Goal: Task Accomplishment & Management: Manage account settings

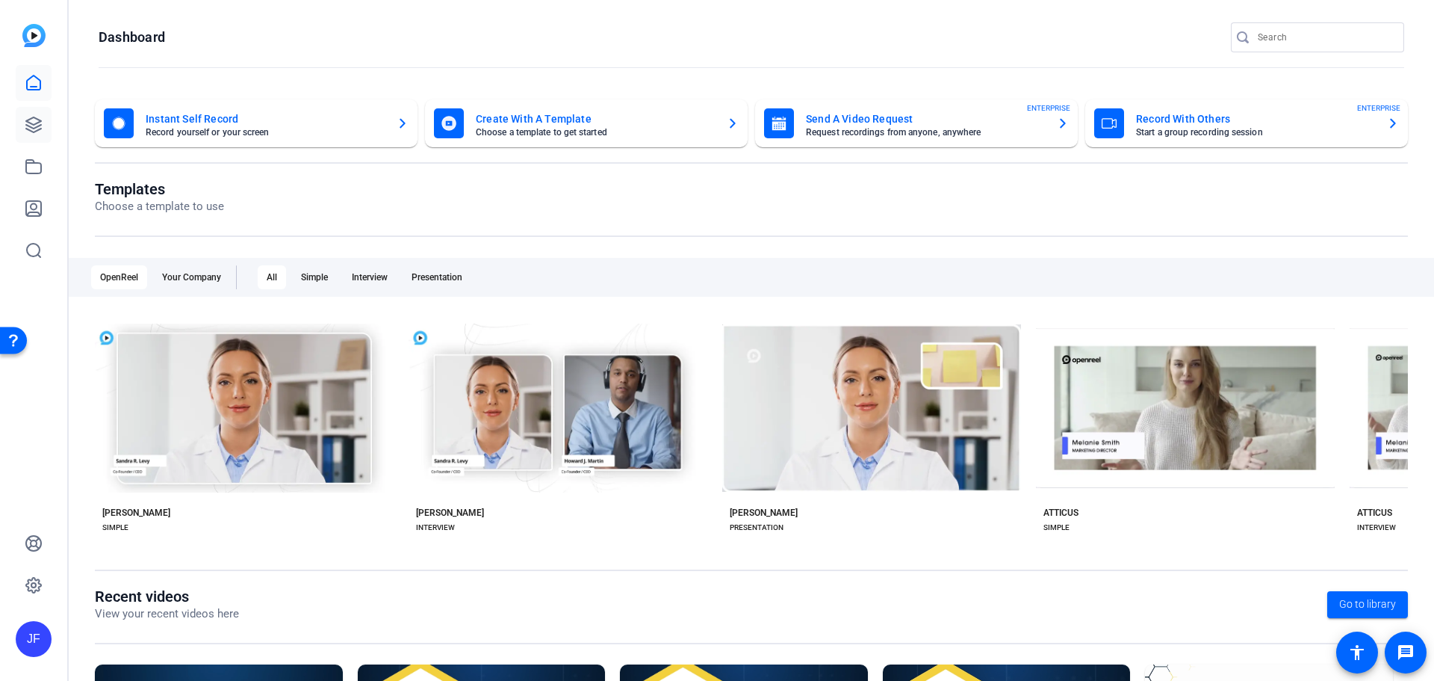
click at [35, 117] on icon at bounding box center [34, 125] width 18 height 18
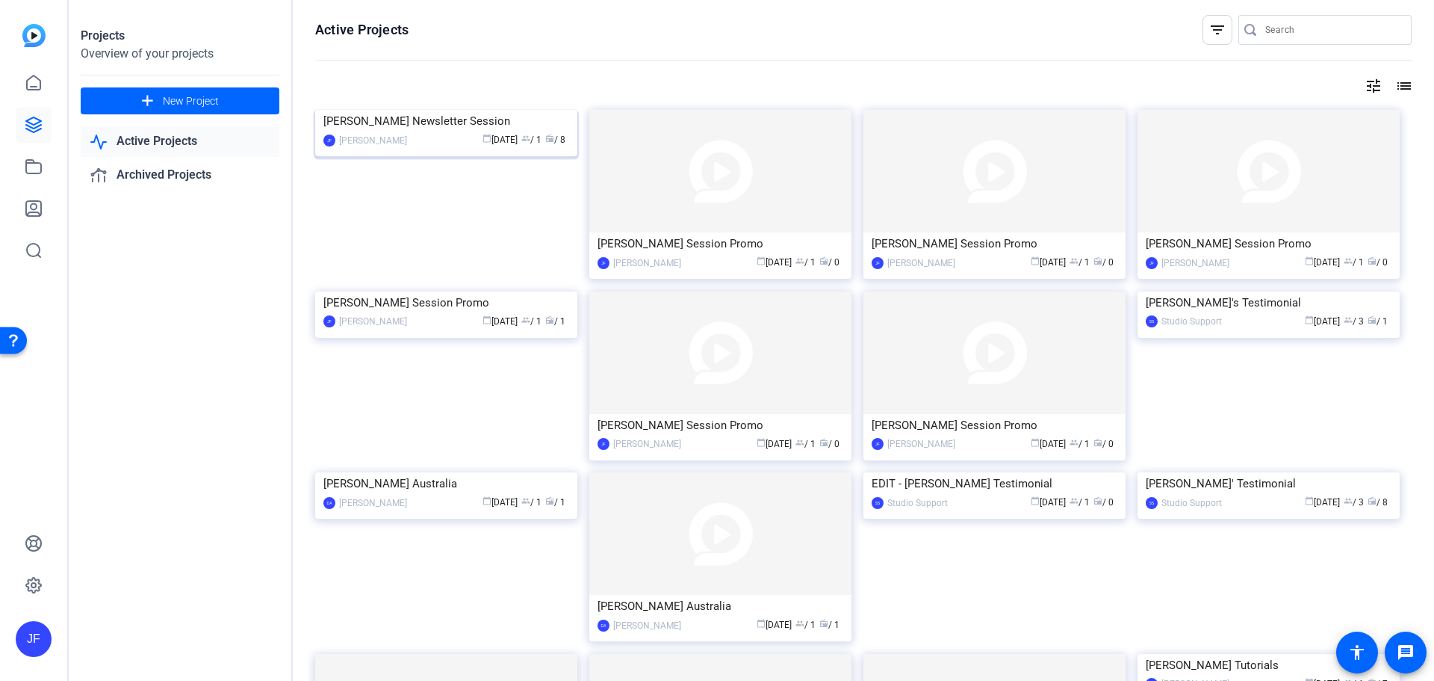
click at [452, 110] on img at bounding box center [446, 110] width 262 height 0
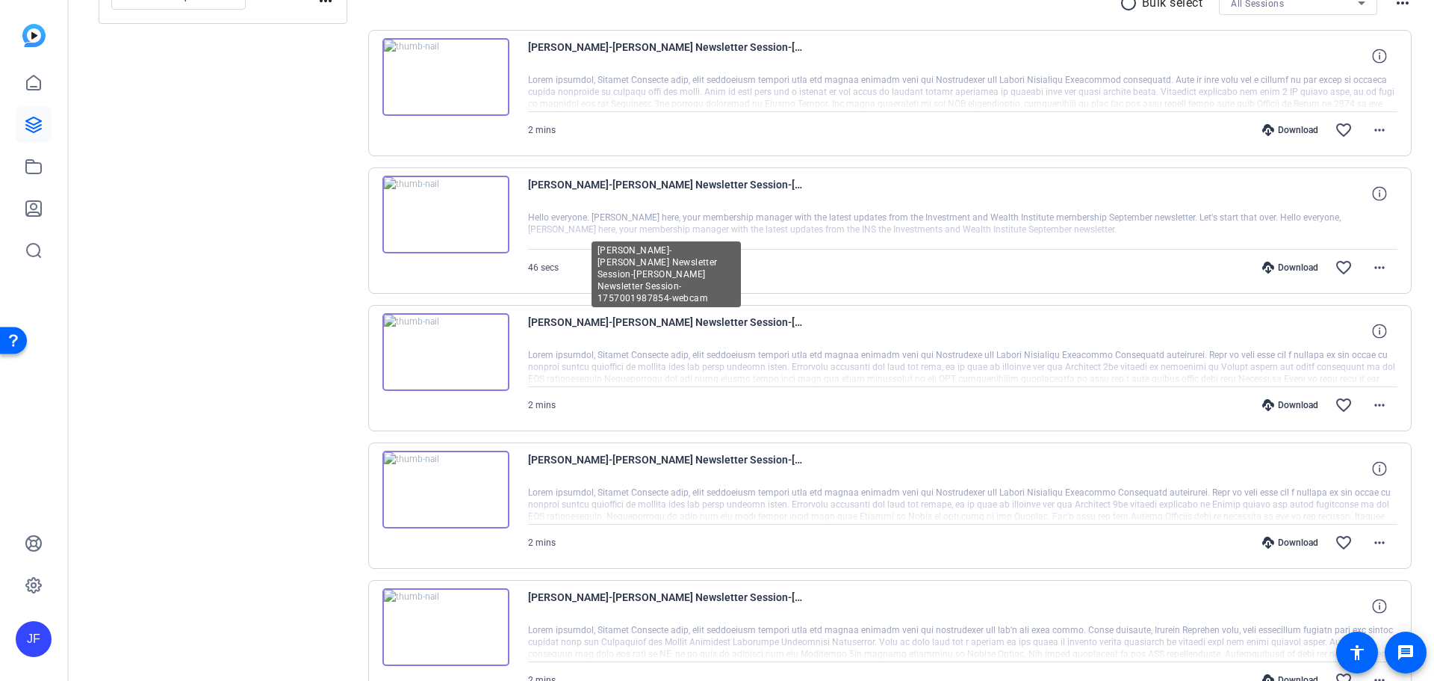
scroll to position [224, 0]
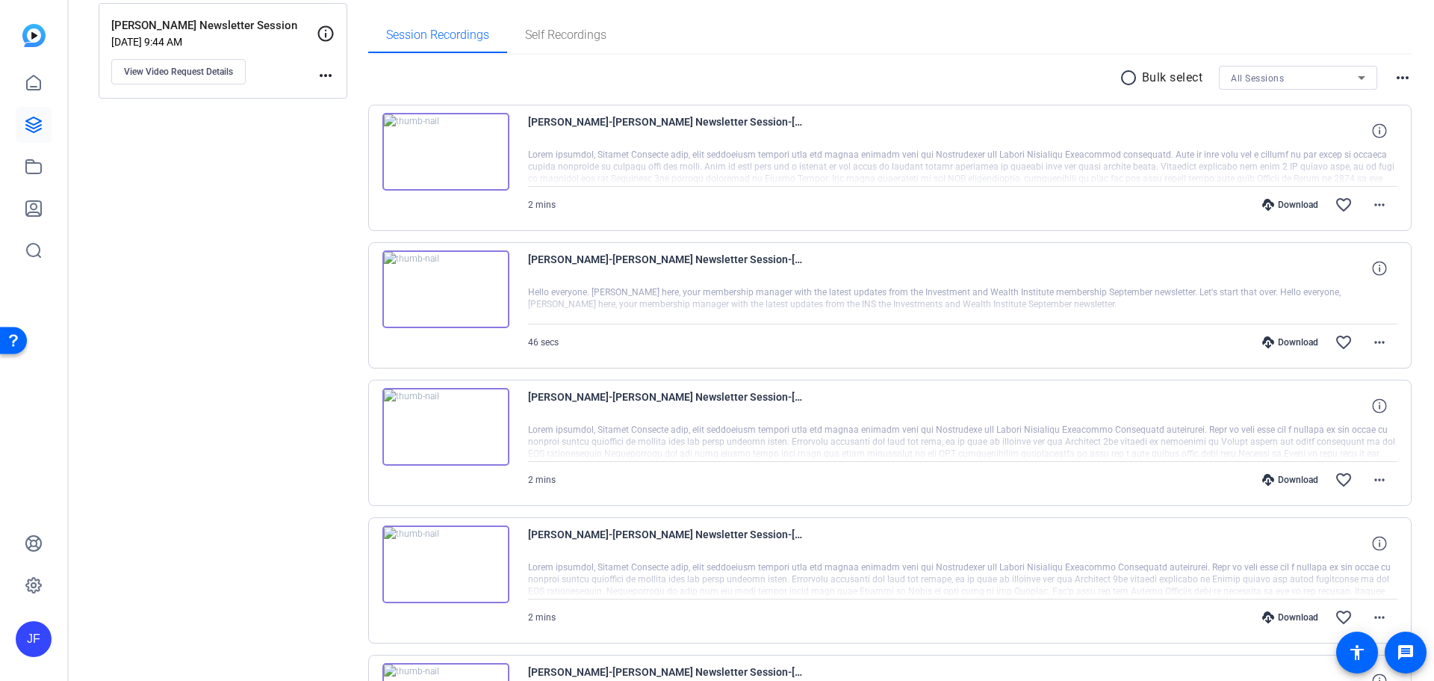
click at [438, 282] on img at bounding box center [445, 289] width 127 height 78
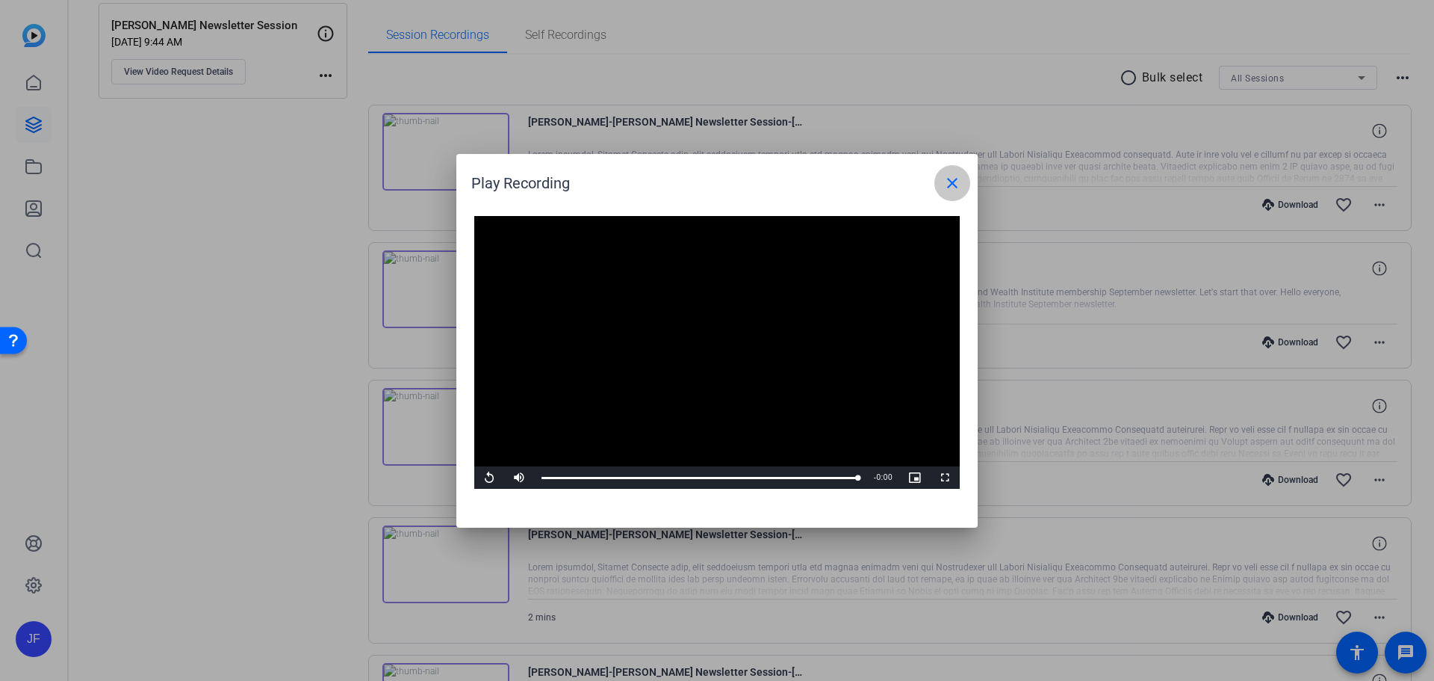
click at [952, 181] on mat-icon "close" at bounding box center [952, 183] width 18 height 18
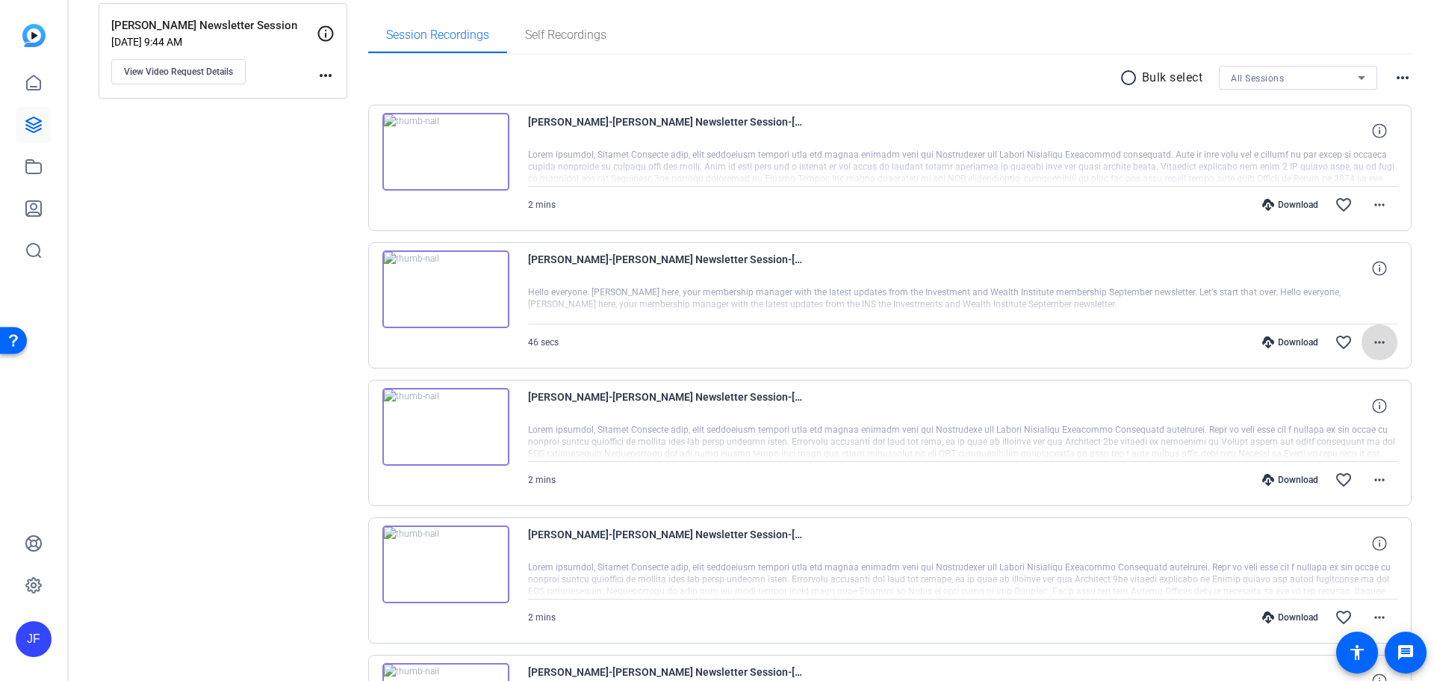
click at [1371, 340] on mat-icon "more_horiz" at bounding box center [1380, 342] width 18 height 18
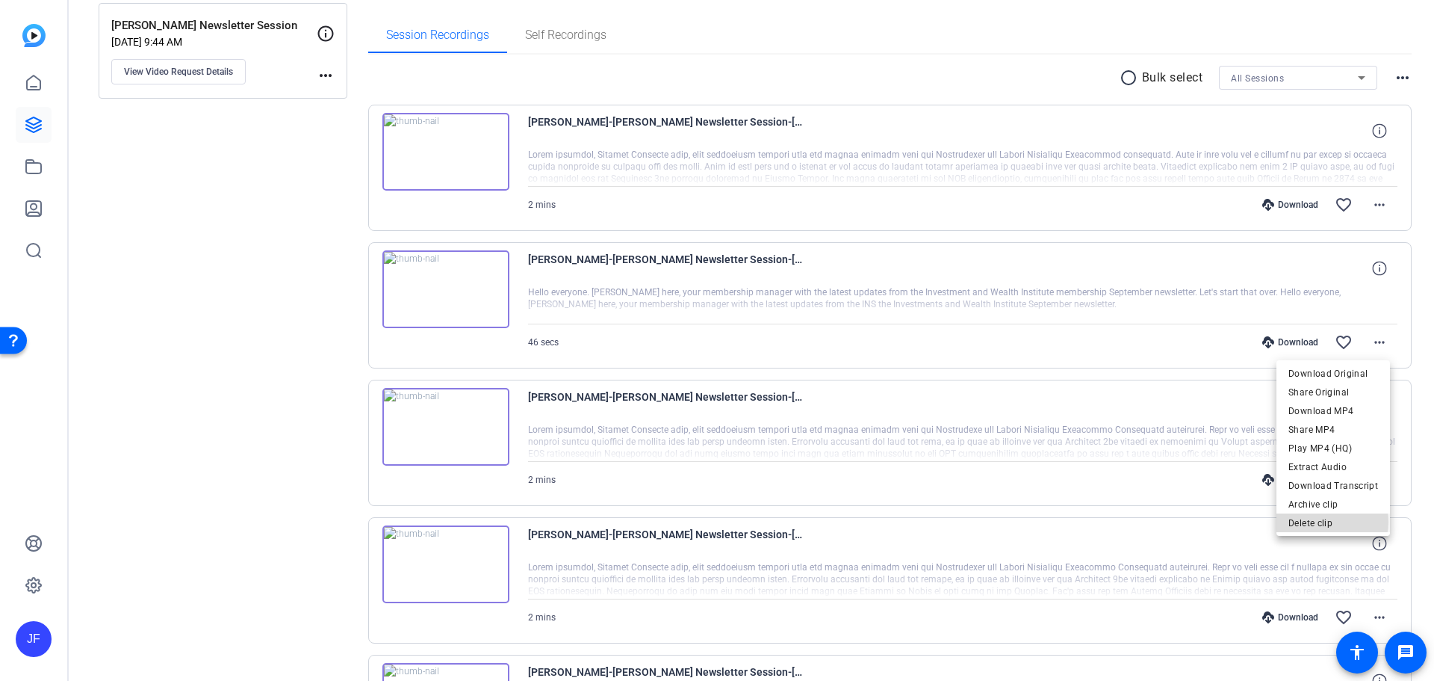
click at [1326, 521] on span "Delete clip" at bounding box center [1334, 523] width 90 height 18
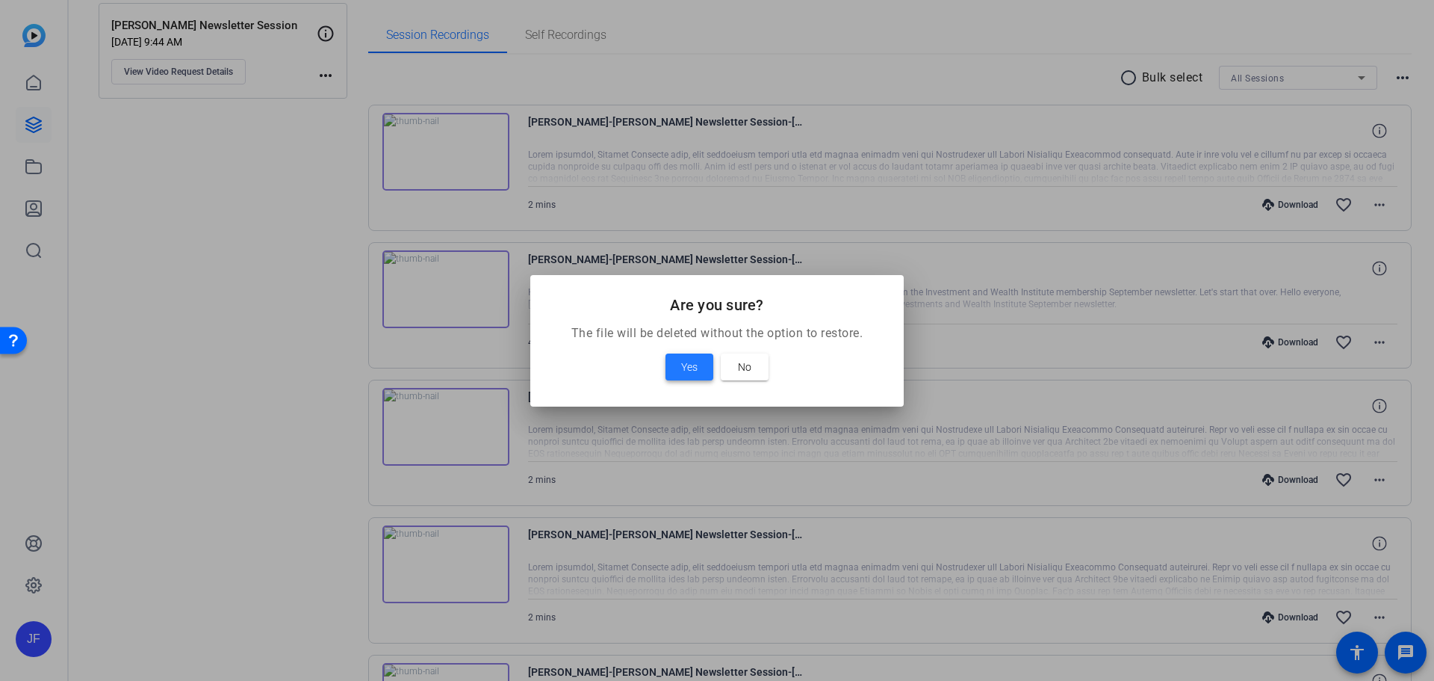
click at [682, 364] on span "Yes" at bounding box center [689, 367] width 16 height 18
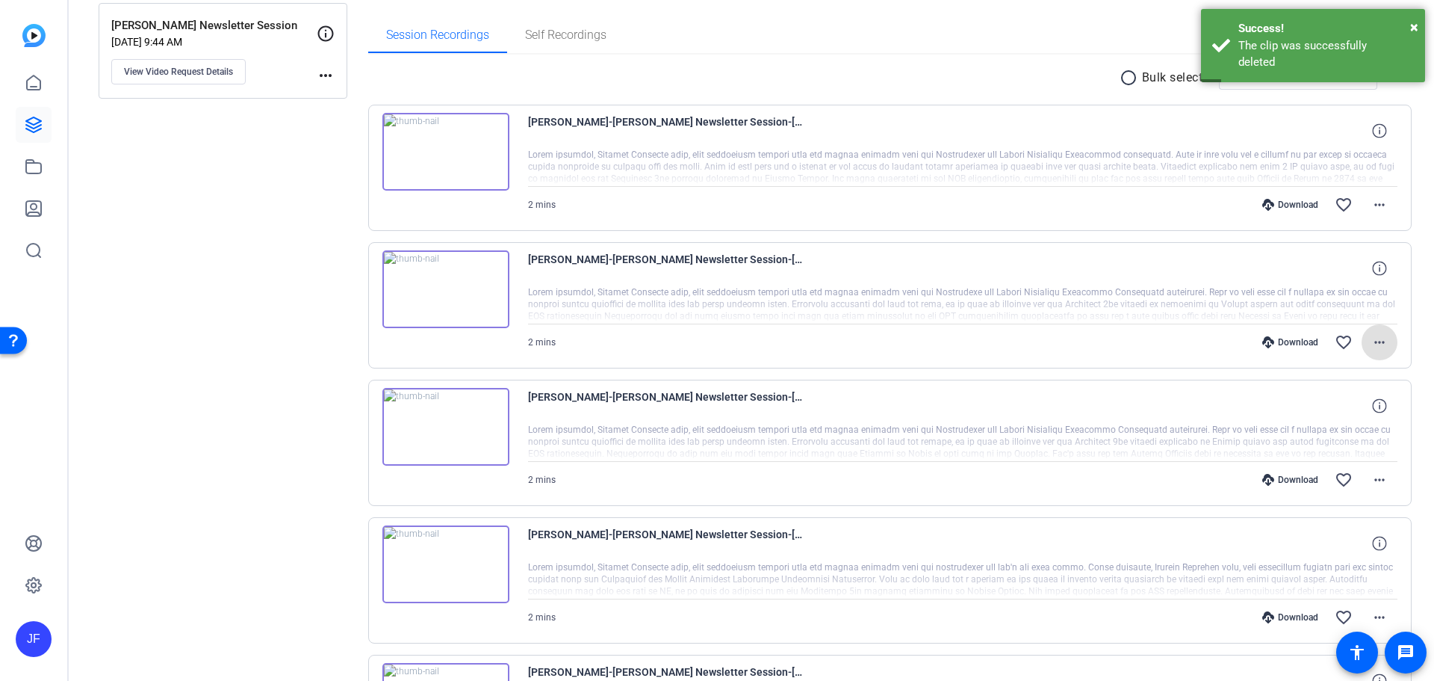
click at [446, 151] on img at bounding box center [445, 152] width 127 height 78
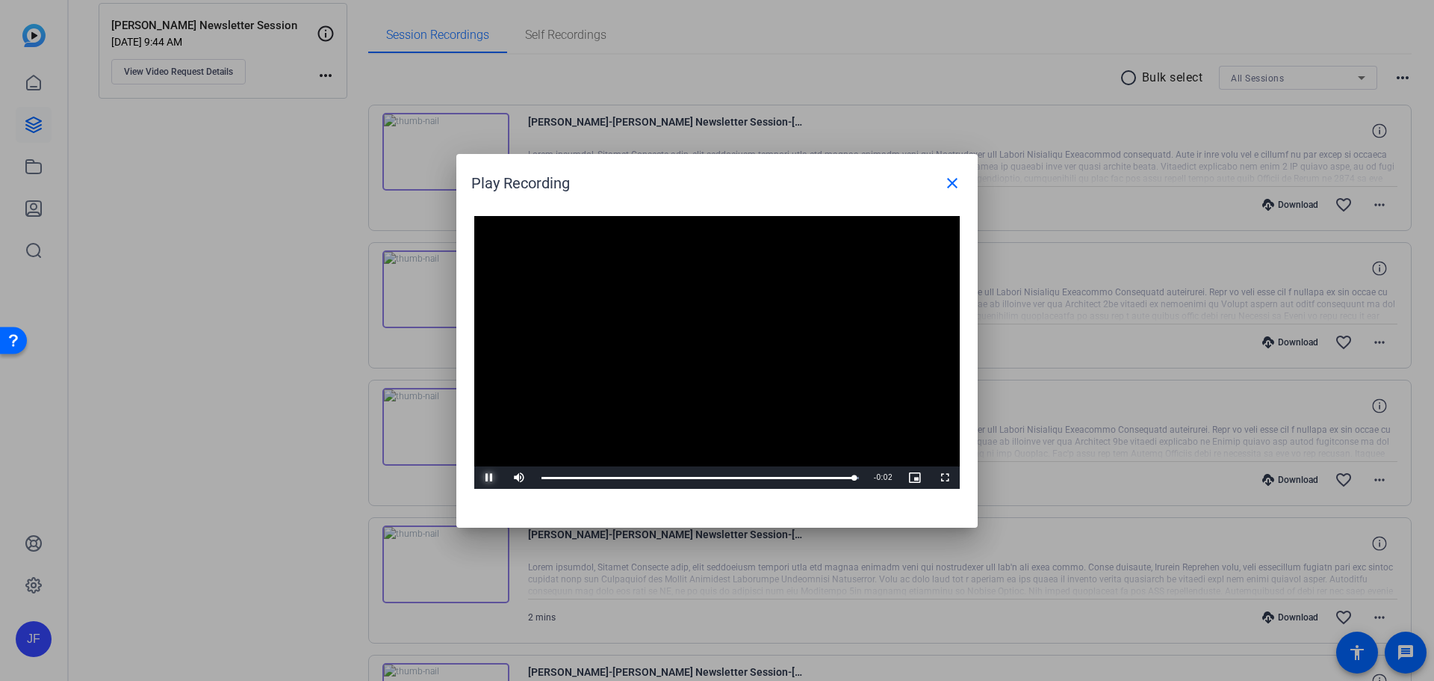
click at [485, 477] on span "Video Player" at bounding box center [489, 477] width 30 height 0
click at [949, 184] on mat-icon "close" at bounding box center [952, 183] width 18 height 18
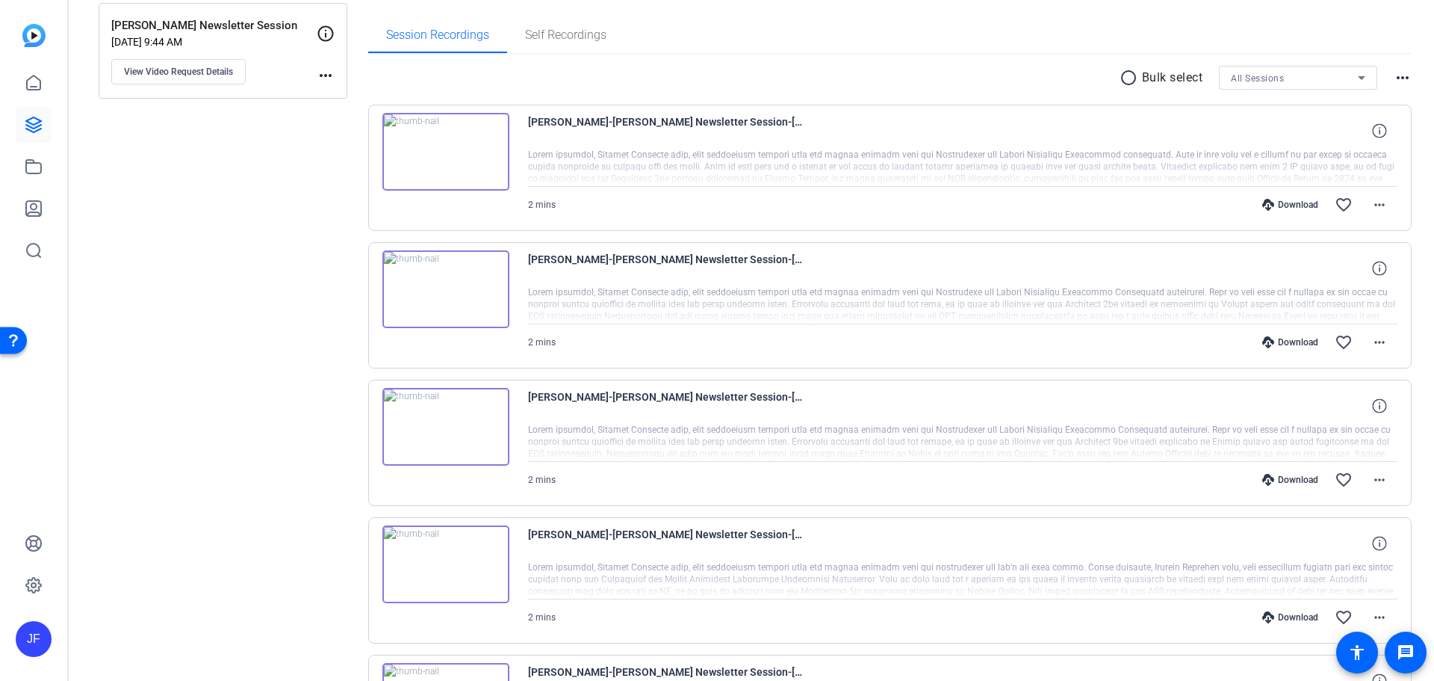
click at [446, 288] on img at bounding box center [445, 289] width 127 height 78
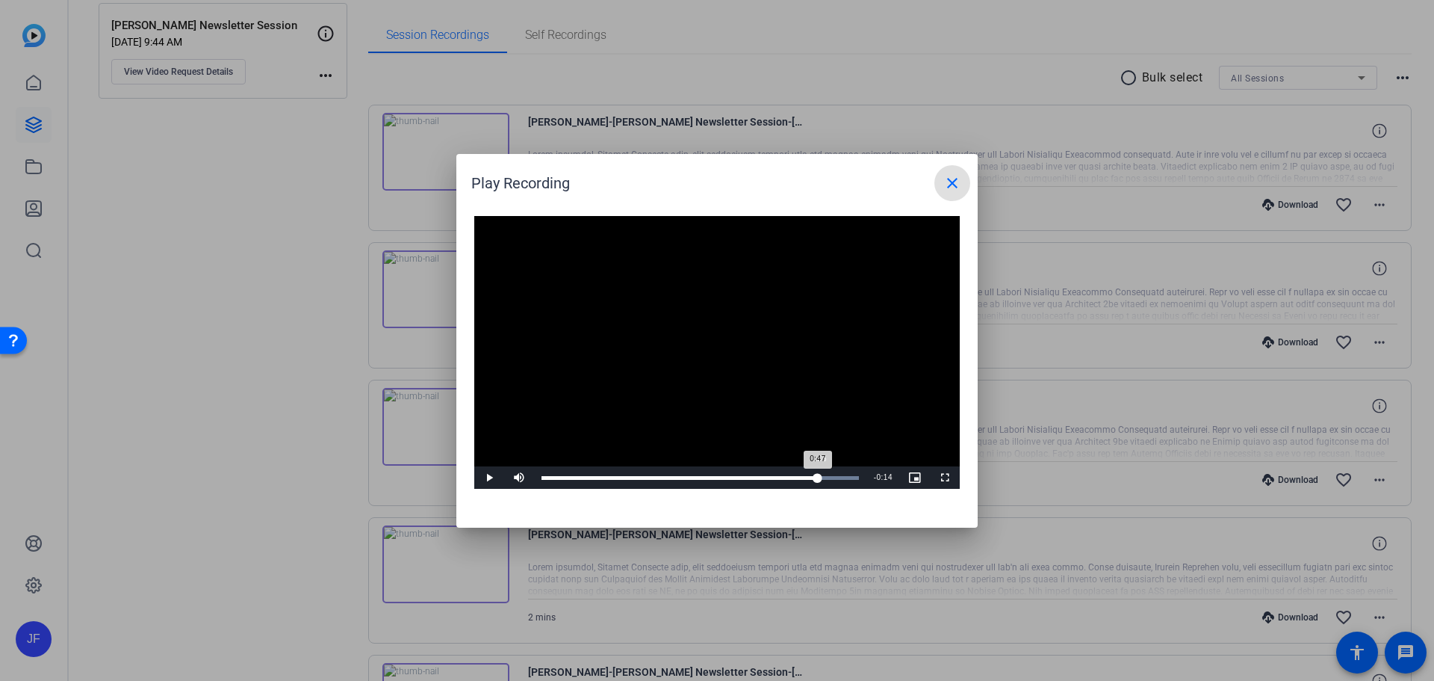
click at [818, 476] on div "Loaded : 100.00% 1:36 0:47" at bounding box center [700, 478] width 317 height 4
click at [487, 477] on span "Video Player" at bounding box center [489, 477] width 30 height 0
drag, startPoint x: 853, startPoint y: 477, endPoint x: 746, endPoint y: 477, distance: 106.8
click at [746, 477] on div "1:11" at bounding box center [698, 478] width 312 height 4
drag, startPoint x: 742, startPoint y: 473, endPoint x: 495, endPoint y: 475, distance: 247.3
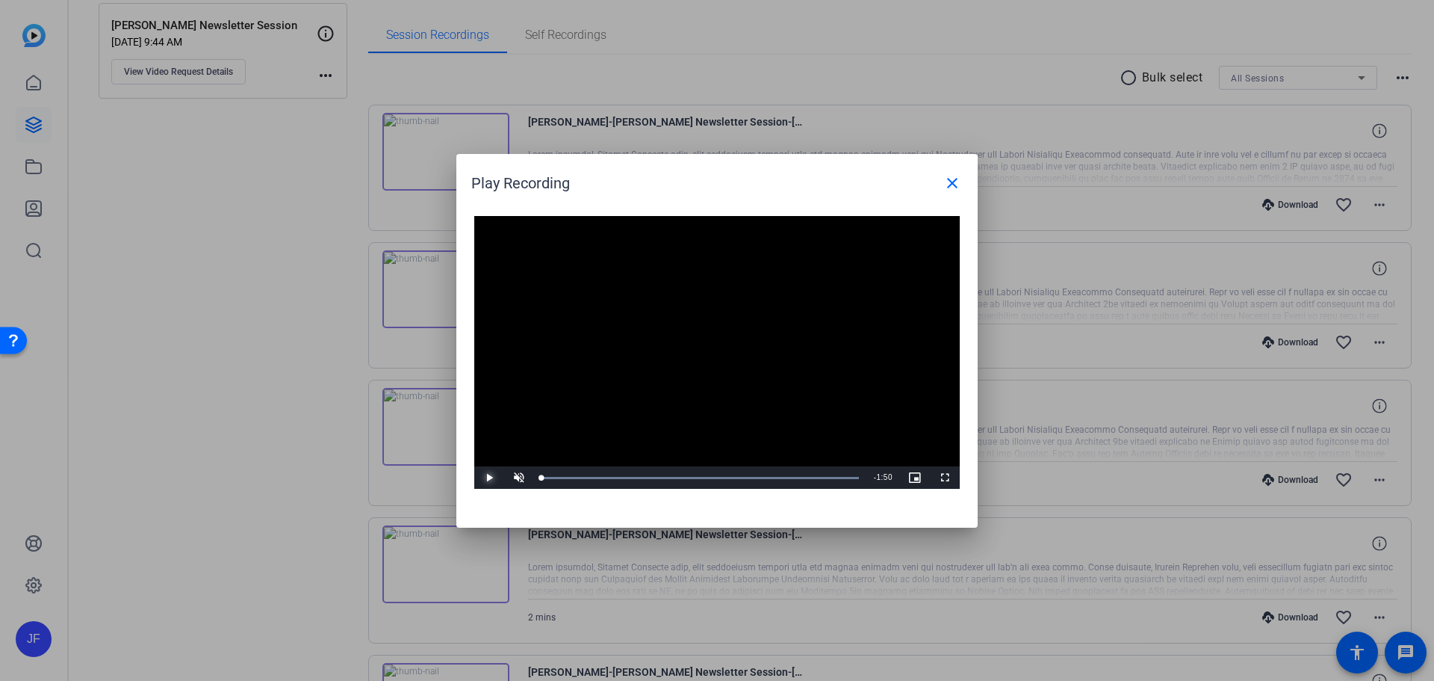
click at [495, 475] on div "Play Unmute 0% Current Time 0:00 / Duration 1:50 Loaded : 100.00% 0:00 0:00 Str…" at bounding box center [717, 477] width 486 height 22
click at [489, 477] on span "Video Player" at bounding box center [489, 477] width 30 height 0
click at [518, 477] on span "Video Player" at bounding box center [519, 477] width 30 height 0
click at [487, 477] on span "Video Player" at bounding box center [489, 477] width 30 height 0
click at [961, 180] on mat-icon "close" at bounding box center [952, 183] width 18 height 18
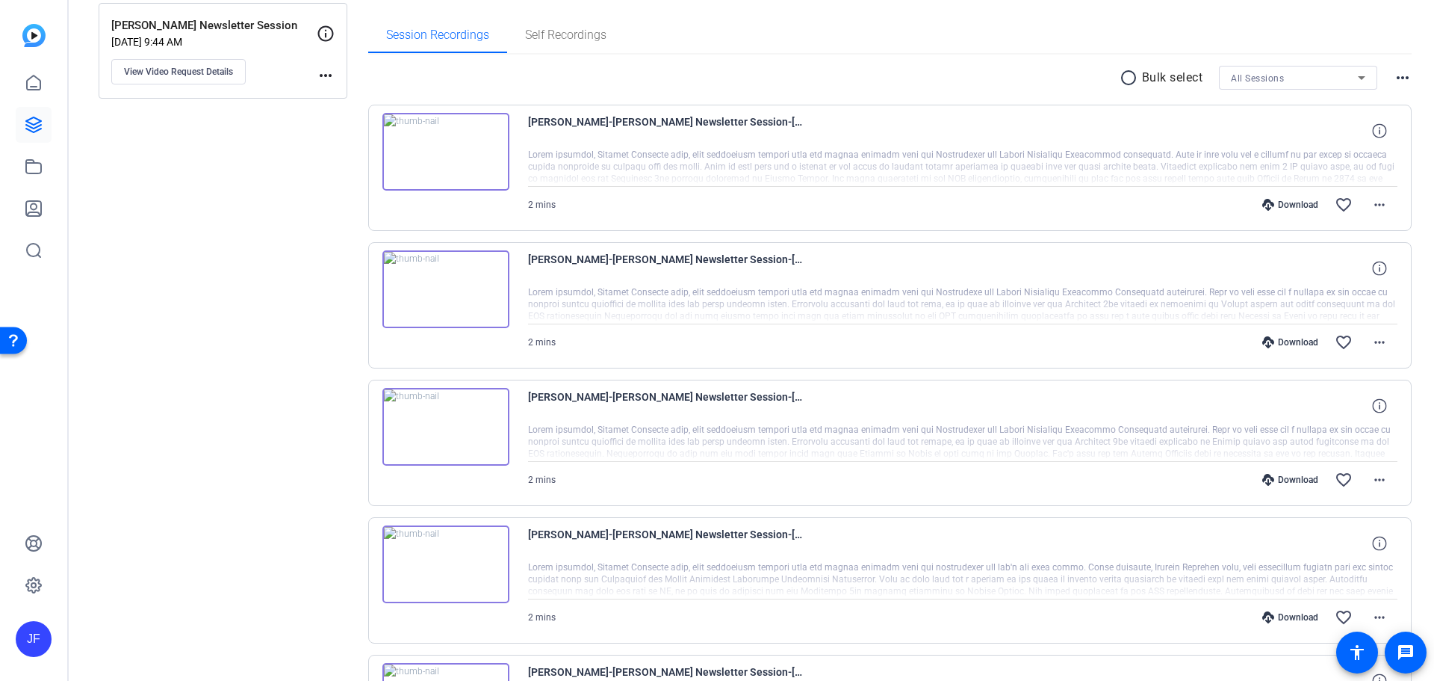
click at [443, 432] on img at bounding box center [445, 427] width 127 height 78
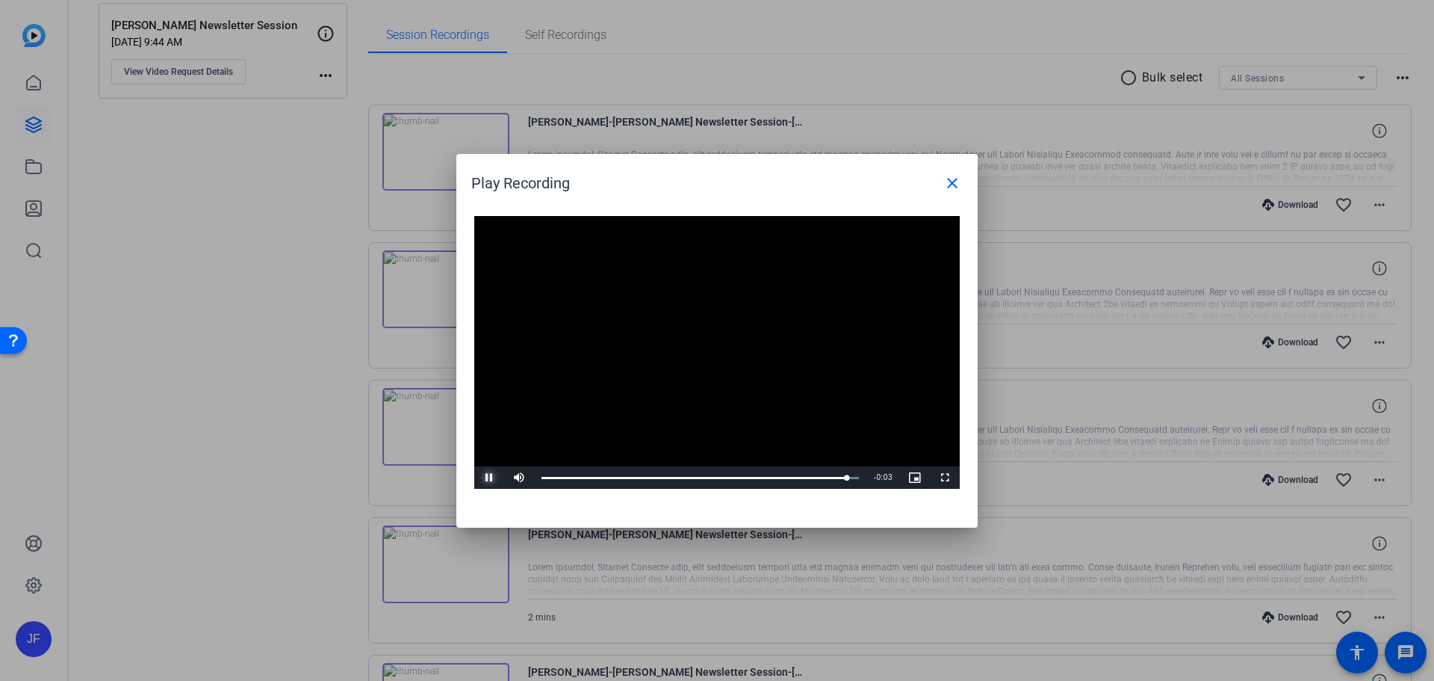
click at [487, 477] on span "Video Player" at bounding box center [489, 477] width 30 height 0
click at [954, 179] on mat-icon "close" at bounding box center [952, 183] width 18 height 18
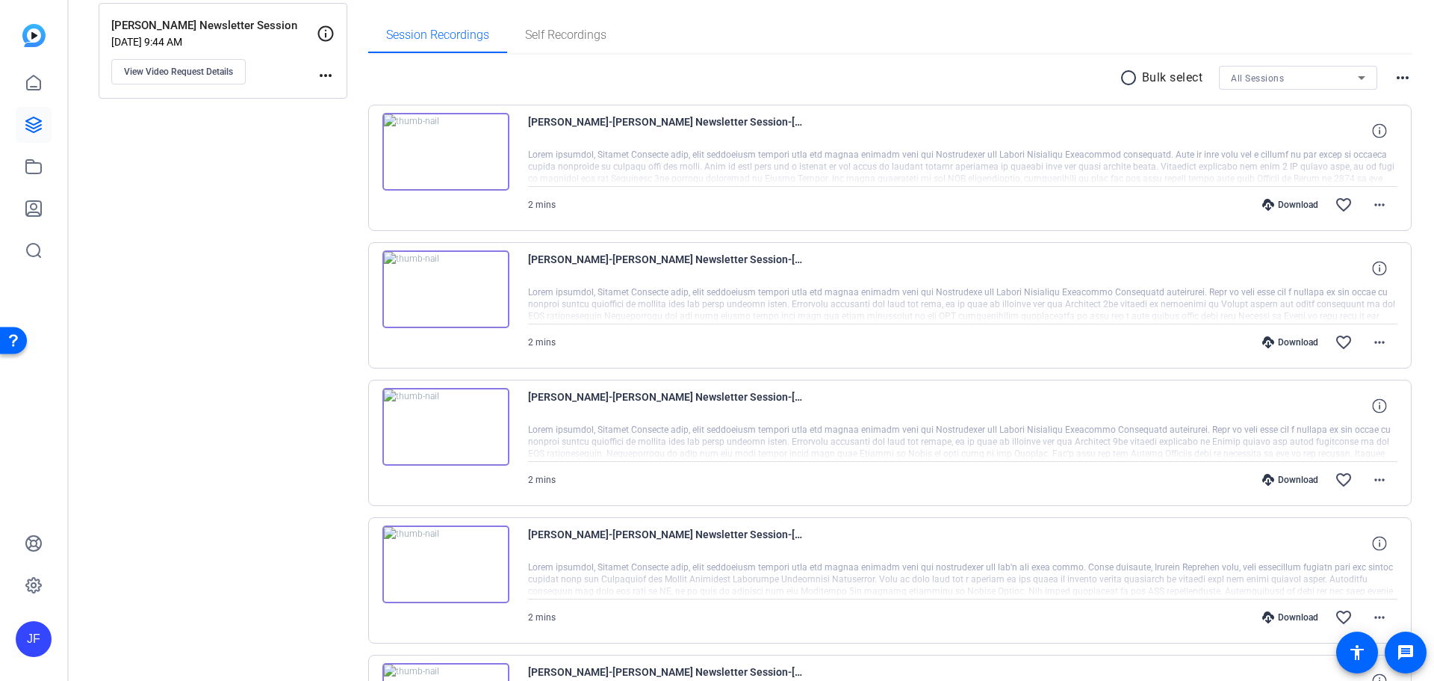
click at [444, 152] on img at bounding box center [445, 152] width 127 height 78
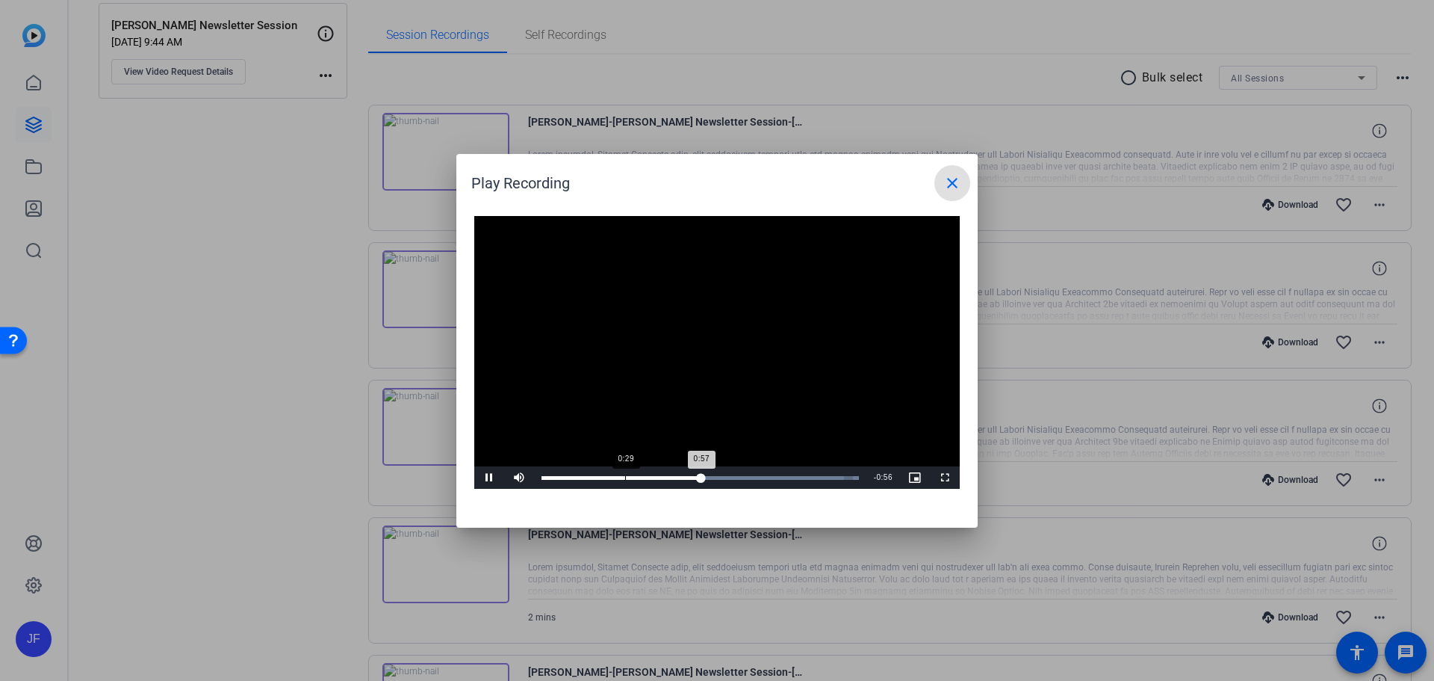
click at [625, 476] on div "Loaded : 100.00% 0:29 0:57" at bounding box center [700, 478] width 317 height 4
click at [755, 477] on div "Loaded : 100.00% 1:16 0:38" at bounding box center [700, 478] width 317 height 4
click at [808, 476] on div "Loaded : 100.00% 1:35 1:35" at bounding box center [700, 478] width 317 height 4
click at [825, 476] on div "Loaded : 100.00% 1:41 1:37" at bounding box center [700, 478] width 317 height 4
click at [840, 476] on div "Loaded : 100.00% 1:46 1:42" at bounding box center [700, 478] width 317 height 4
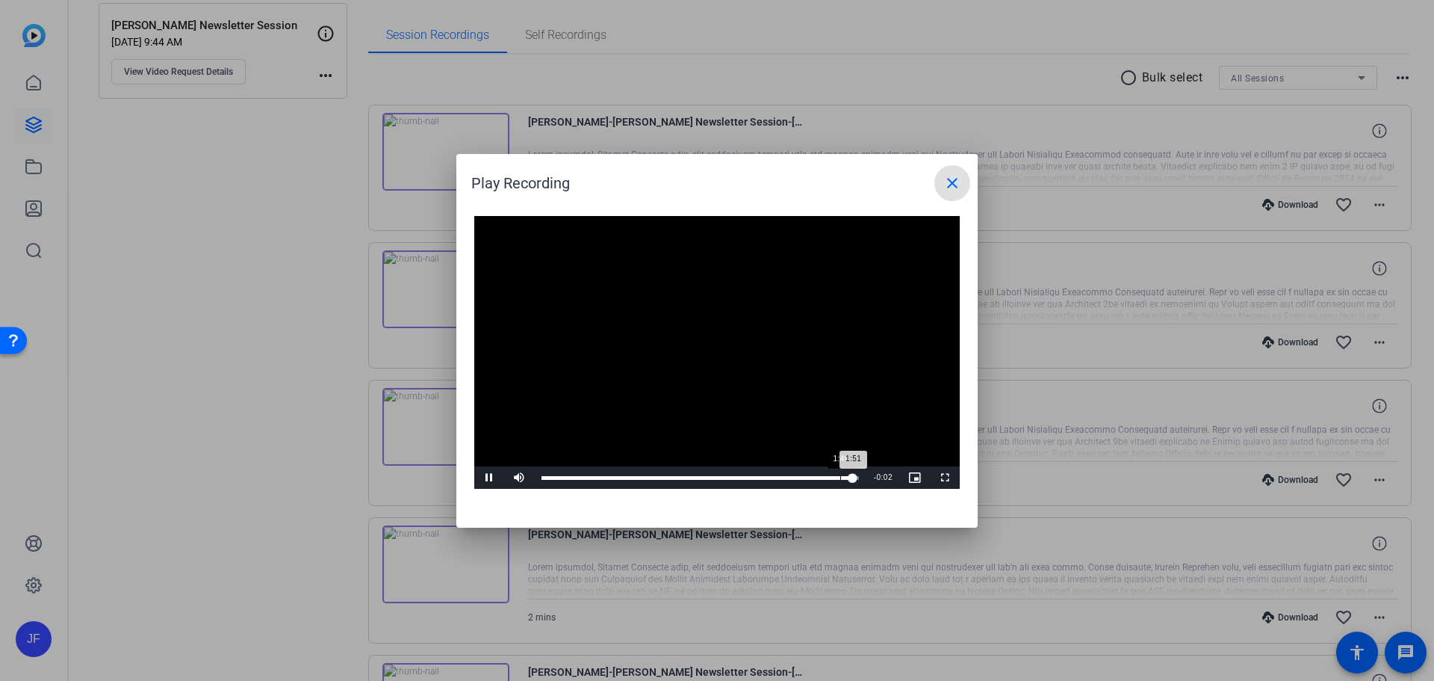
click at [840, 476] on div "1:46" at bounding box center [840, 478] width 1 height 4
click at [493, 477] on span "Video Player" at bounding box center [489, 477] width 30 height 0
click at [840, 476] on div "Loaded : 100.00% 1:46 1:51" at bounding box center [700, 478] width 317 height 4
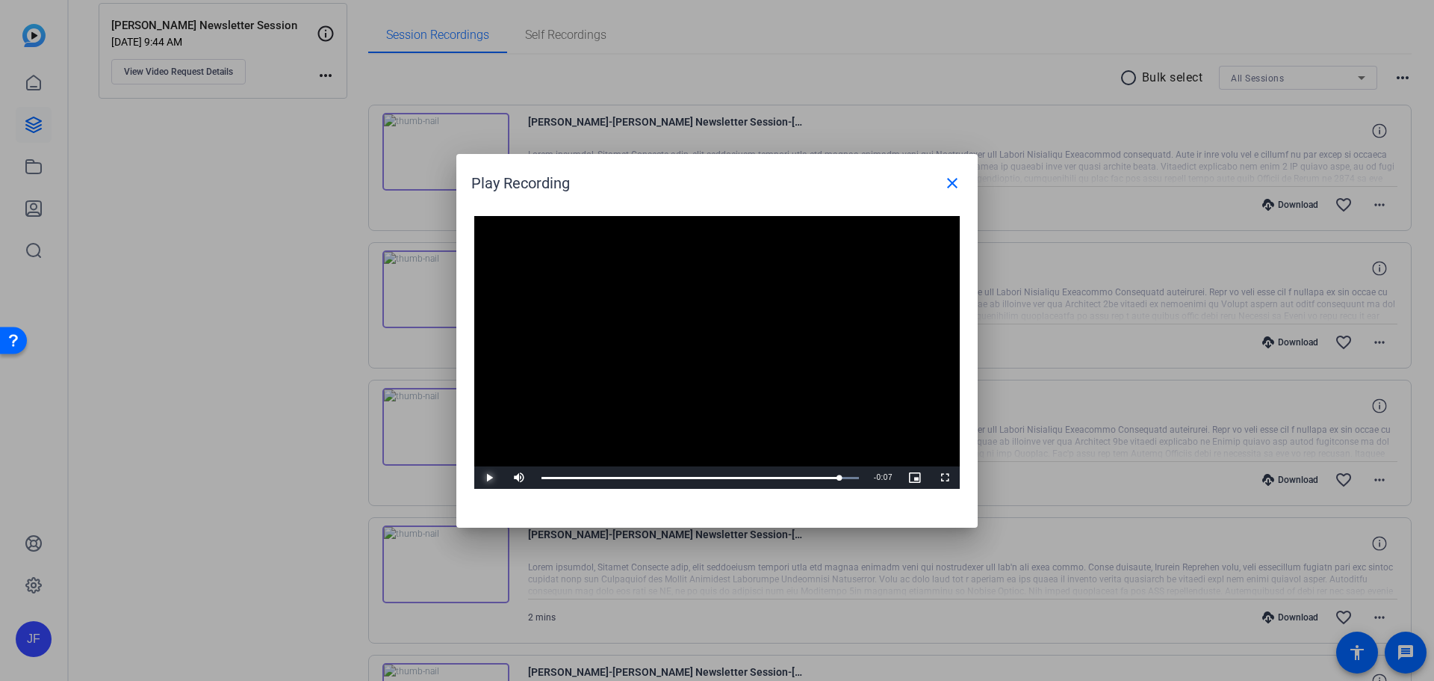
click at [489, 477] on span "Video Player" at bounding box center [489, 477] width 30 height 0
drag, startPoint x: 854, startPoint y: 477, endPoint x: 532, endPoint y: 479, distance: 322.0
click at [532, 479] on div "Play Unmute 0% Current Time 0:00 / Duration 1:53 Loaded : 100.00% 0:00 0:00 Str…" at bounding box center [717, 477] width 486 height 22
drag, startPoint x: 539, startPoint y: 481, endPoint x: 821, endPoint y: 483, distance: 281.6
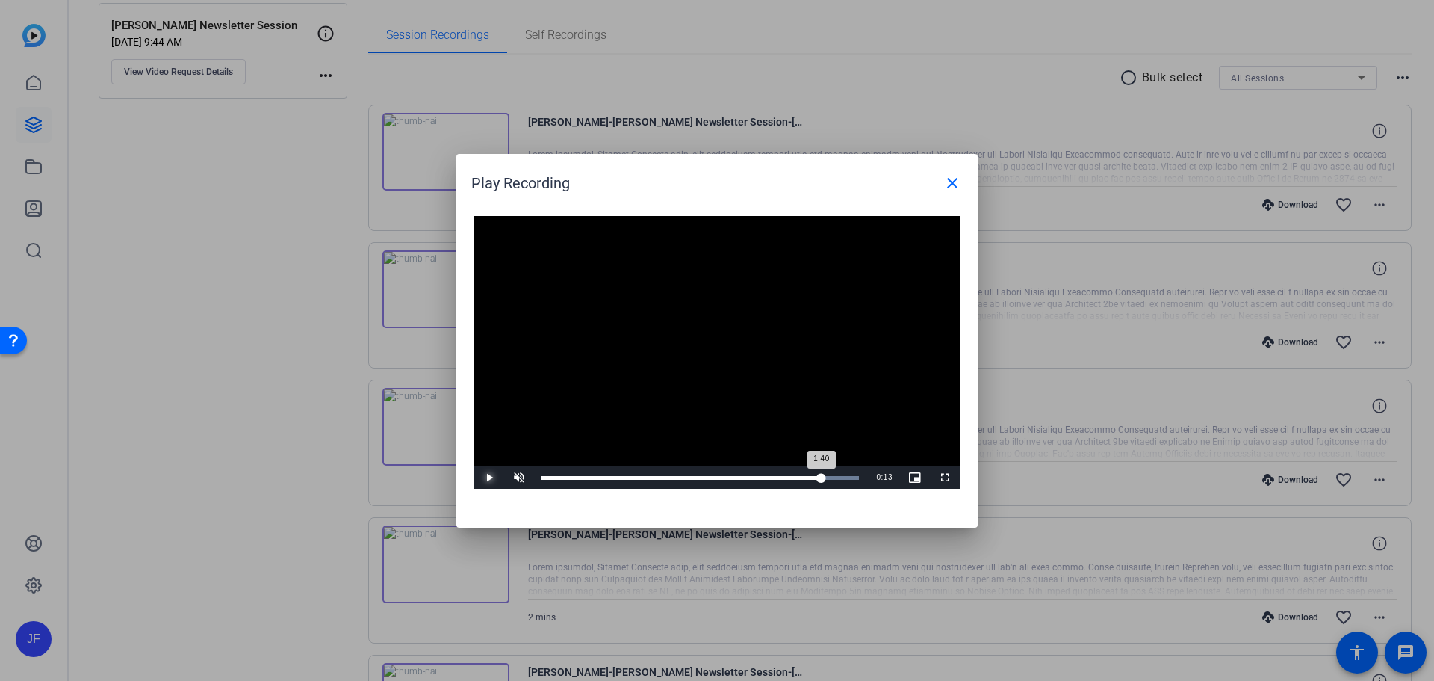
click at [821, 483] on div "Loaded : 100.00% 1:40 1:40" at bounding box center [700, 477] width 332 height 22
click at [487, 477] on span "Video Player" at bounding box center [489, 477] width 30 height 0
click at [514, 477] on span "Video Player" at bounding box center [519, 477] width 30 height 0
click at [490, 477] on span "Video Player" at bounding box center [489, 477] width 30 height 0
click at [539, 478] on div "5%" at bounding box center [552, 478] width 31 height 2
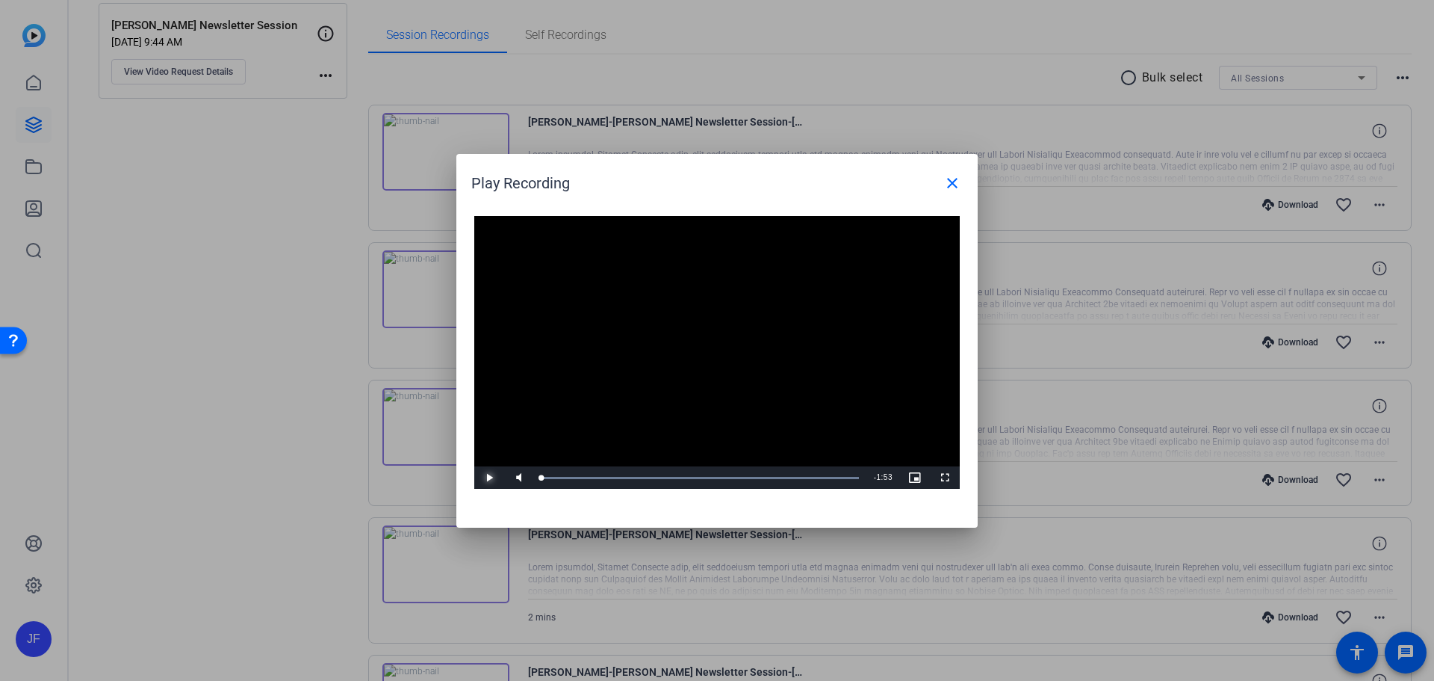
drag, startPoint x: 853, startPoint y: 480, endPoint x: 499, endPoint y: 480, distance: 354.1
click at [499, 480] on div "Play Mute 100% Current Time 0:00 / Duration 1:53 Loaded : 100.00% 0:01 0:00 Str…" at bounding box center [717, 477] width 486 height 22
drag, startPoint x: 543, startPoint y: 480, endPoint x: 473, endPoint y: 480, distance: 70.2
click at [473, 480] on div "Video Player is loading. Play Video Play Mute 85% Current Time 0:00 / Duration …" at bounding box center [716, 364] width 521 height 326
click at [947, 181] on mat-icon "close" at bounding box center [952, 183] width 18 height 18
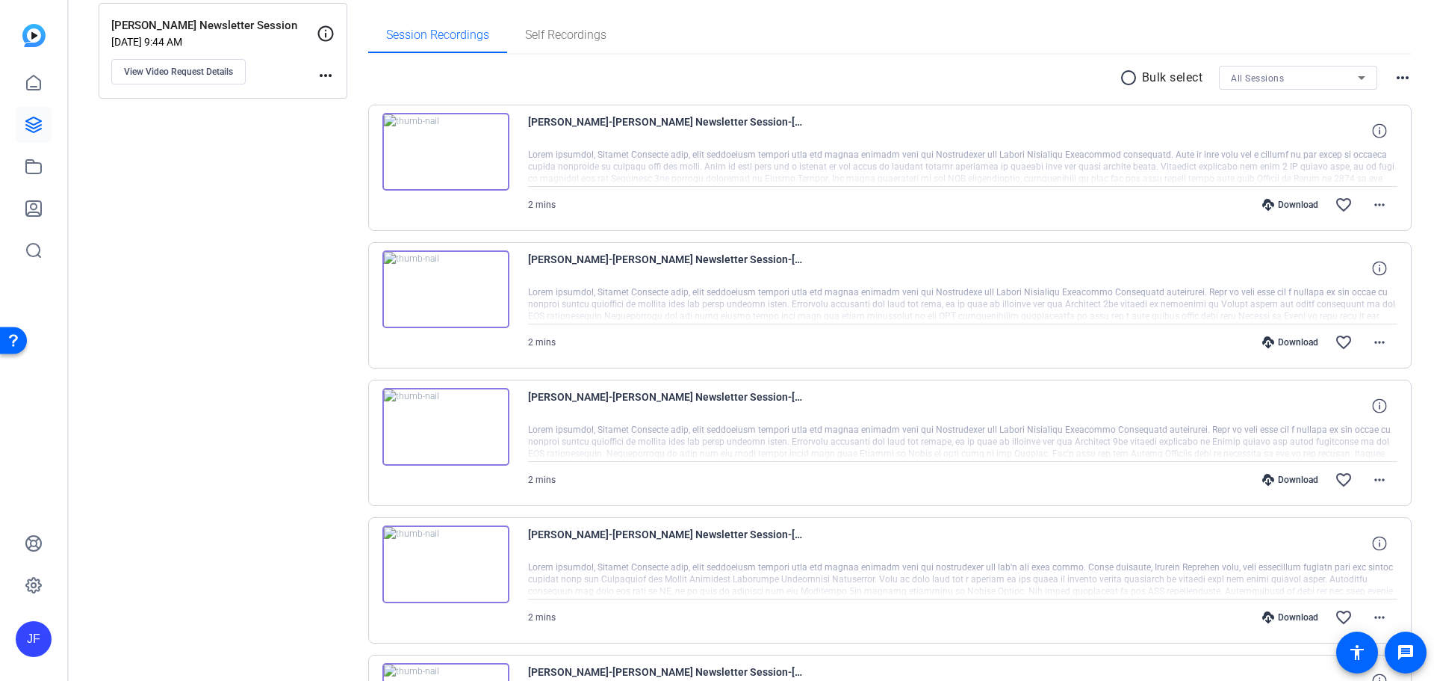
click at [450, 148] on img at bounding box center [445, 152] width 127 height 78
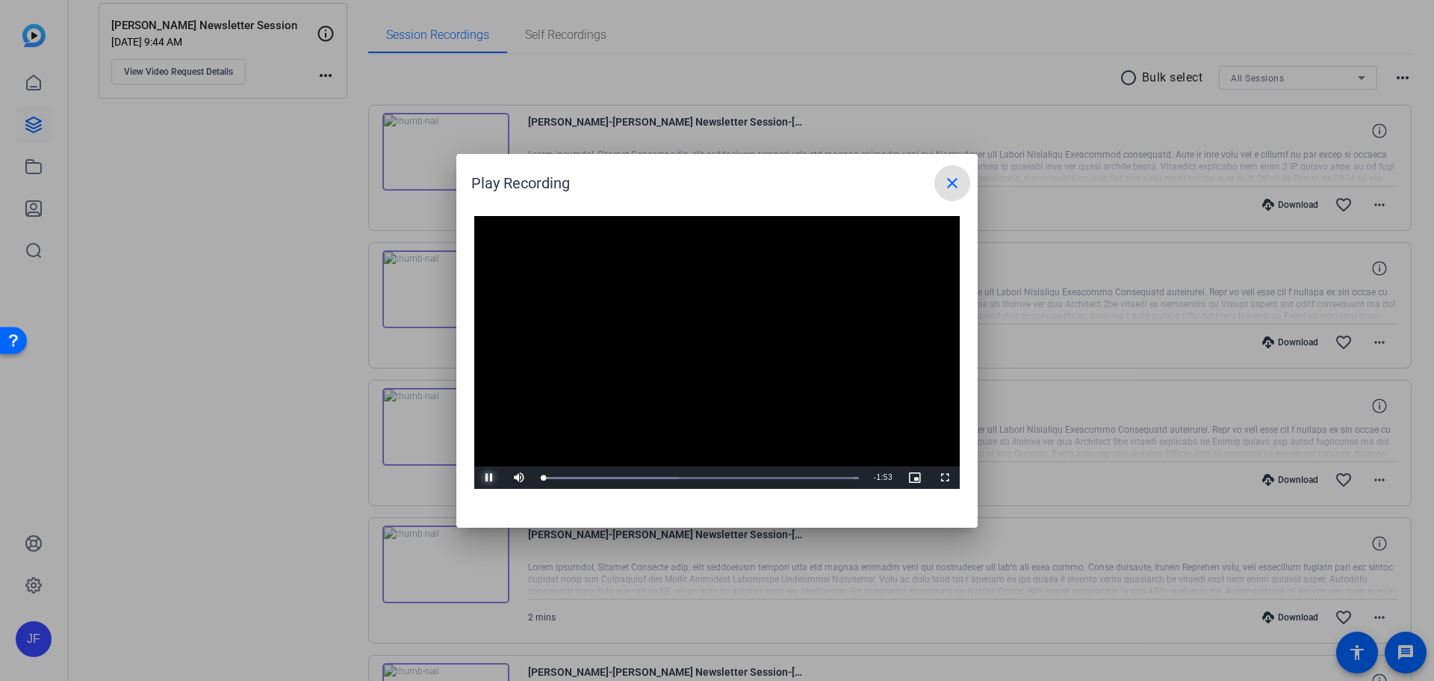
click at [484, 477] on span "Video Player" at bounding box center [489, 477] width 30 height 0
click at [545, 477] on div "0:00" at bounding box center [543, 478] width 3 height 4
click at [484, 477] on span "Video Player" at bounding box center [489, 477] width 30 height 0
drag, startPoint x: 551, startPoint y: 480, endPoint x: 883, endPoint y: 480, distance: 331.7
click at [883, 480] on div "Play Mute Current Time 0:34 / Duration 1:53 Loaded : 100.00% 1:53 0:34 Stream T…" at bounding box center [717, 477] width 486 height 22
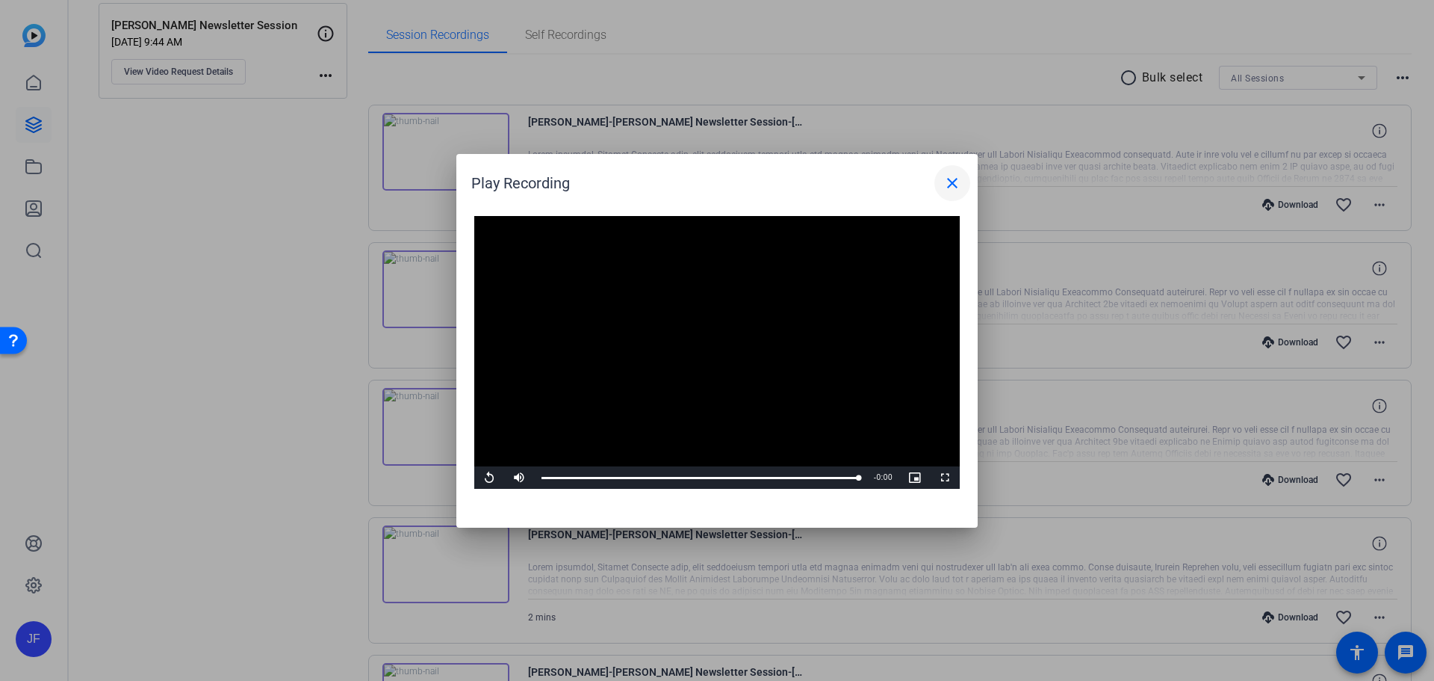
click at [955, 180] on mat-icon "close" at bounding box center [952, 183] width 18 height 18
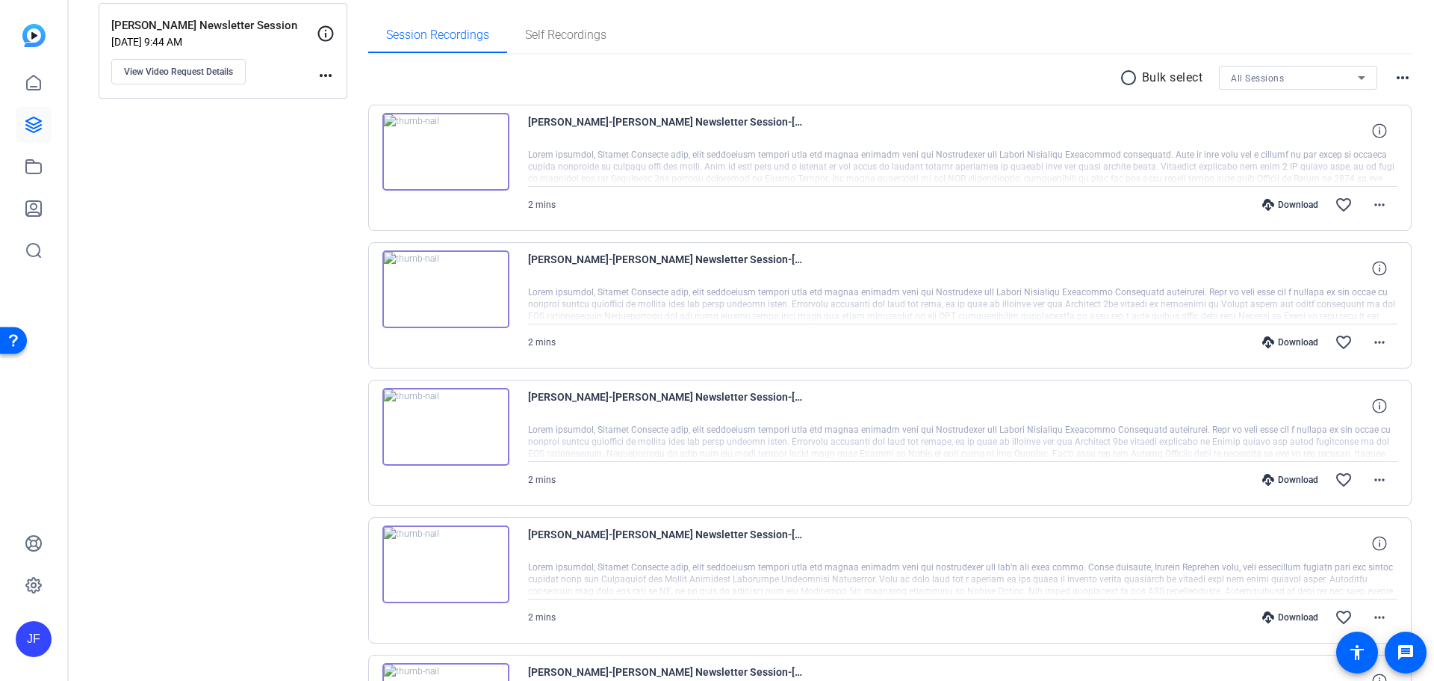
click at [446, 151] on img at bounding box center [445, 152] width 127 height 78
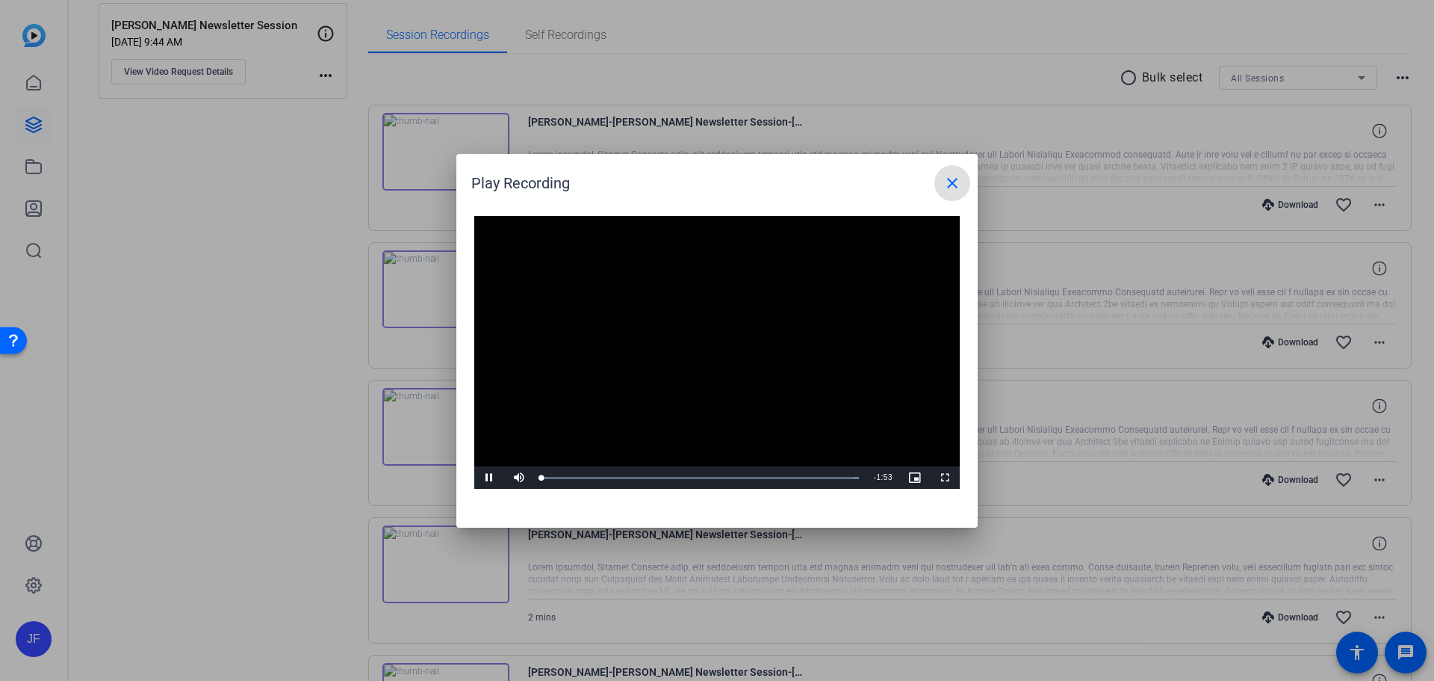
click at [673, 332] on video "Video Player" at bounding box center [717, 352] width 486 height 273
click at [584, 476] on div "0:14" at bounding box center [583, 478] width 1 height 4
click at [627, 477] on div "Loaded : 100.00% 0:30 0:15" at bounding box center [700, 478] width 317 height 4
click at [490, 477] on span "Video Player" at bounding box center [489, 477] width 30 height 0
click at [660, 478] on div "Loaded : 100.00% 0:42 0:50" at bounding box center [700, 478] width 317 height 4
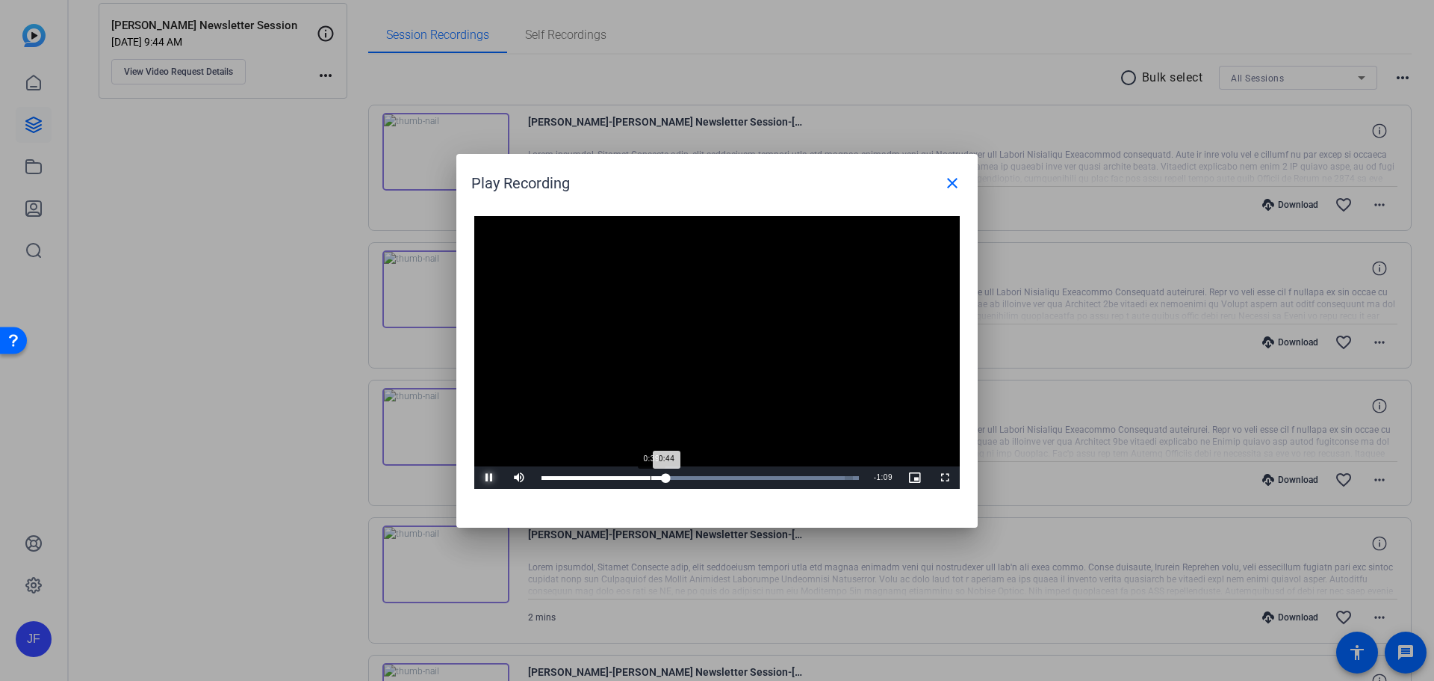
click at [641, 477] on div "0:44" at bounding box center [604, 478] width 125 height 4
click at [491, 477] on span "Video Player" at bounding box center [489, 477] width 30 height 0
click at [699, 476] on div "0:56" at bounding box center [699, 478] width 1 height 4
click at [740, 476] on div "Loaded : 100.00% 1:11 1:11" at bounding box center [700, 478] width 317 height 4
click at [802, 476] on div "Loaded : 100.00% 1:33 1:11" at bounding box center [700, 478] width 317 height 4
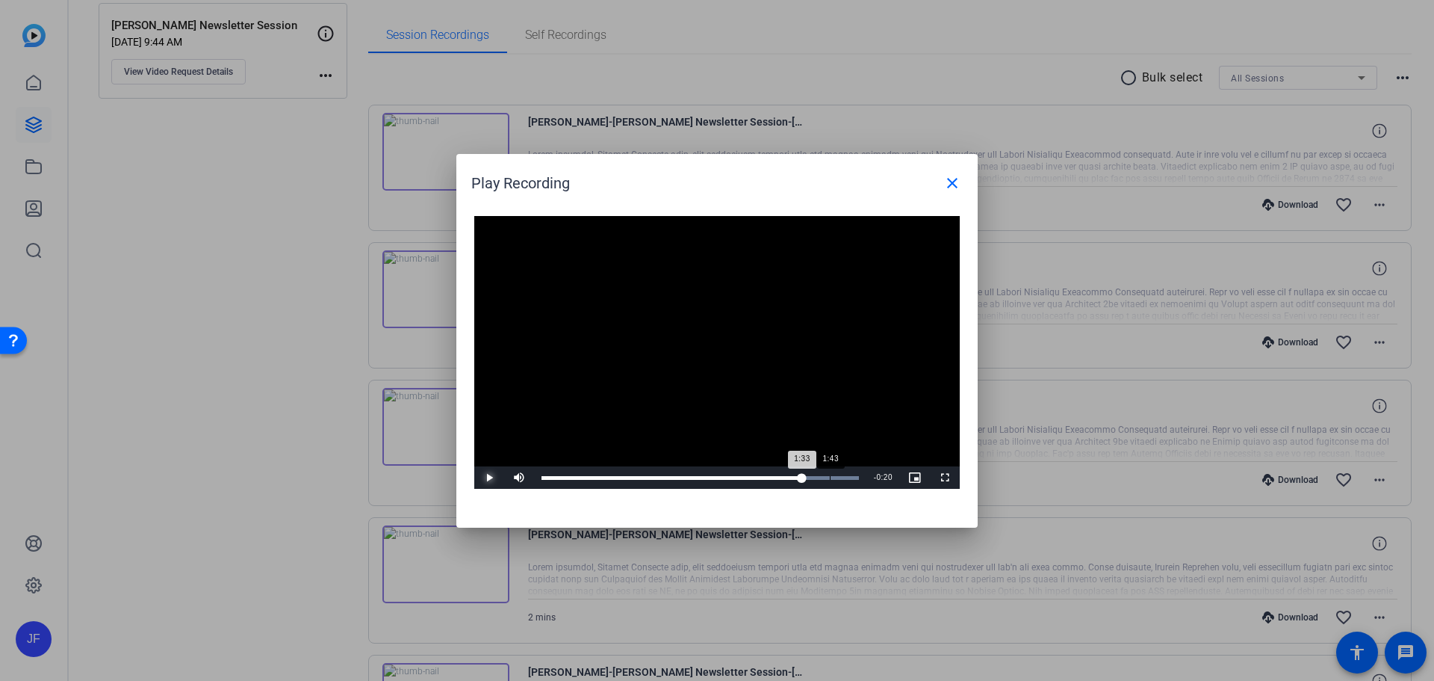
click at [831, 476] on div "Loaded : 100.00% 1:43 1:33" at bounding box center [700, 478] width 317 height 4
click at [487, 477] on span "Video Player" at bounding box center [489, 477] width 30 height 0
click at [774, 474] on div "Loaded : 100.00% 1:24 1:23" at bounding box center [700, 477] width 332 height 22
click at [719, 474] on div "Loaded : 100.00% 1:03 1:25" at bounding box center [700, 477] width 332 height 22
click at [489, 477] on span "Video Player" at bounding box center [489, 477] width 30 height 0
